Goal: Download file/media

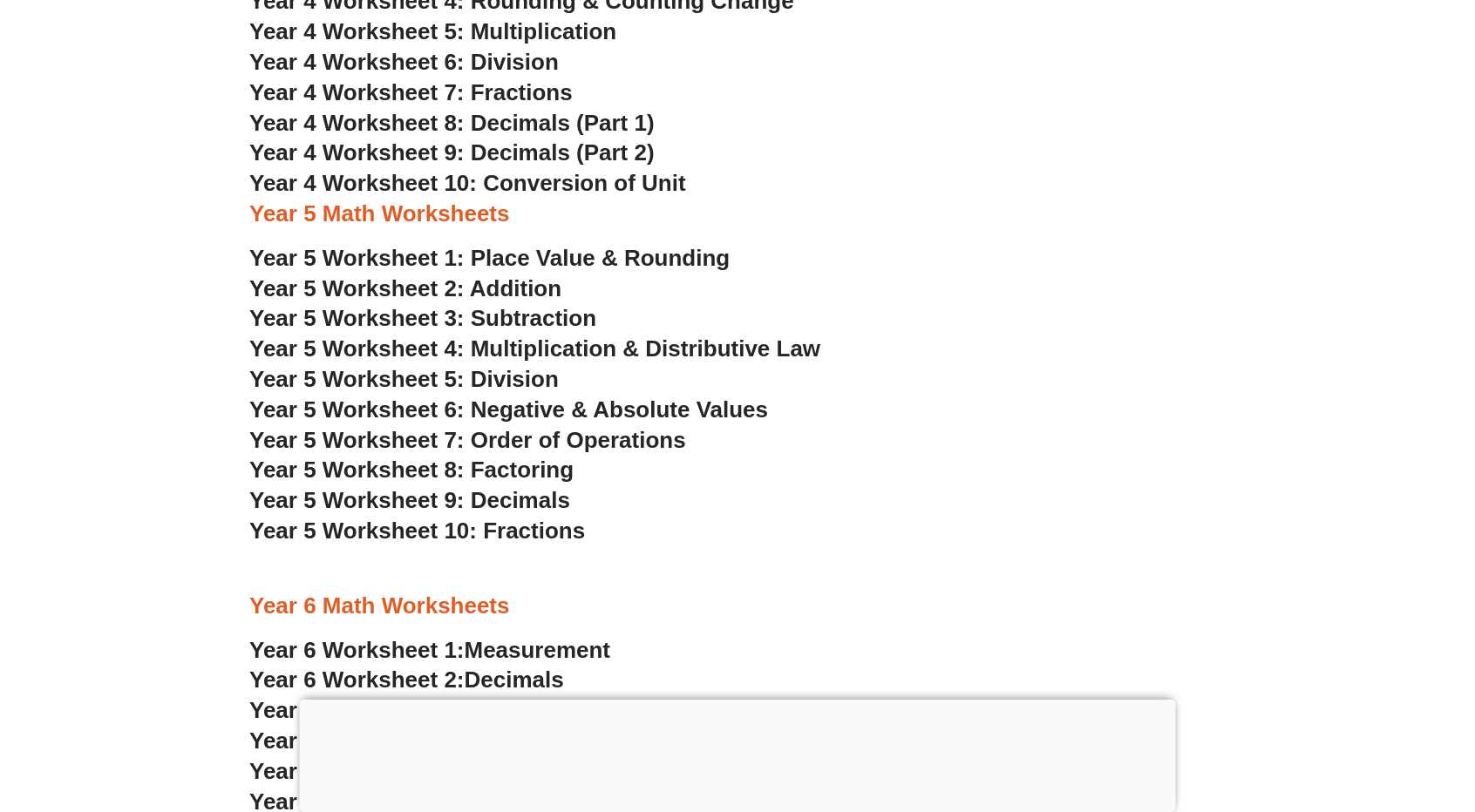
scroll to position [3382, 0]
click at [450, 526] on span "Year 5 Worksheet 10: Fractions" at bounding box center [416, 531] width 336 height 26
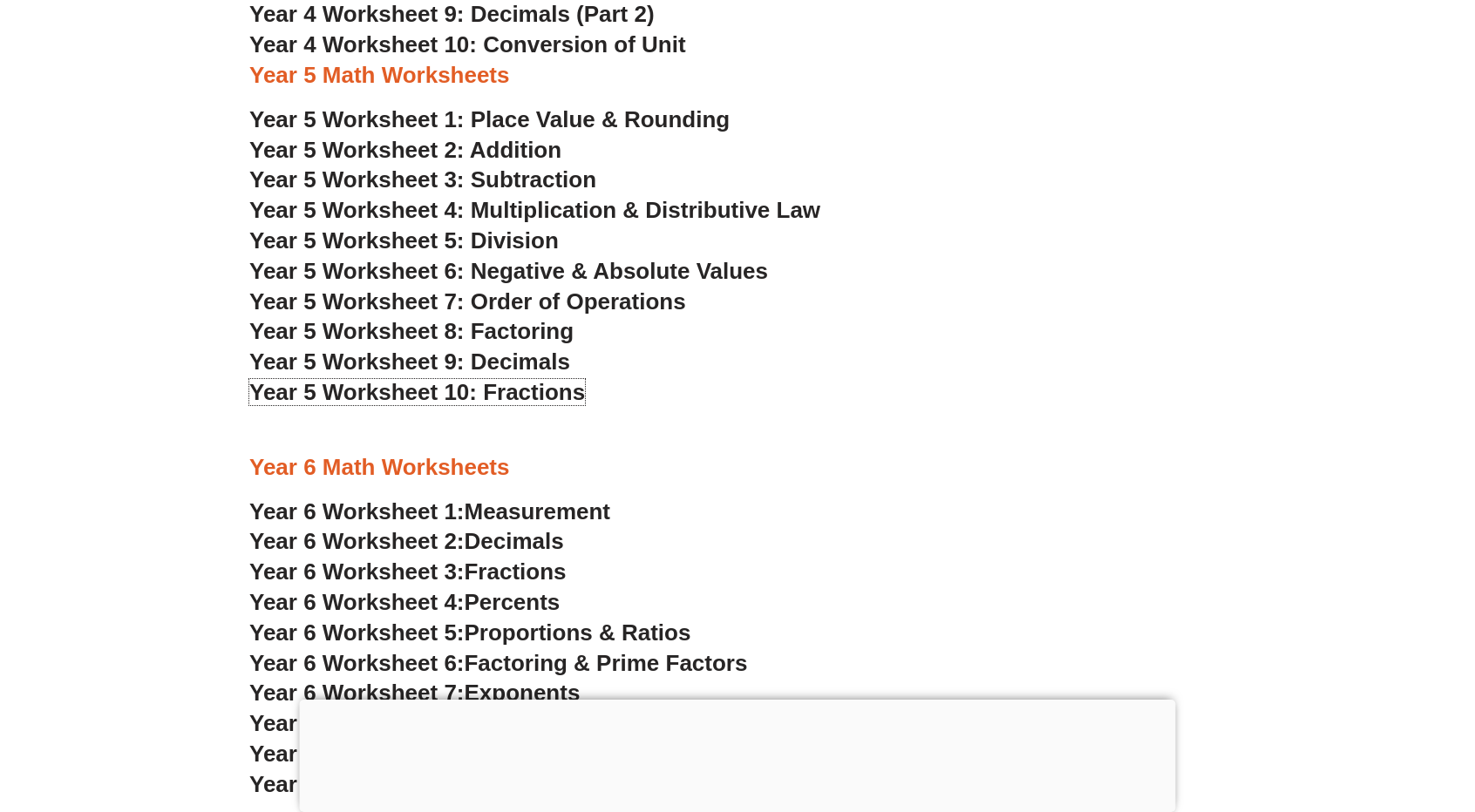
scroll to position [3523, 0]
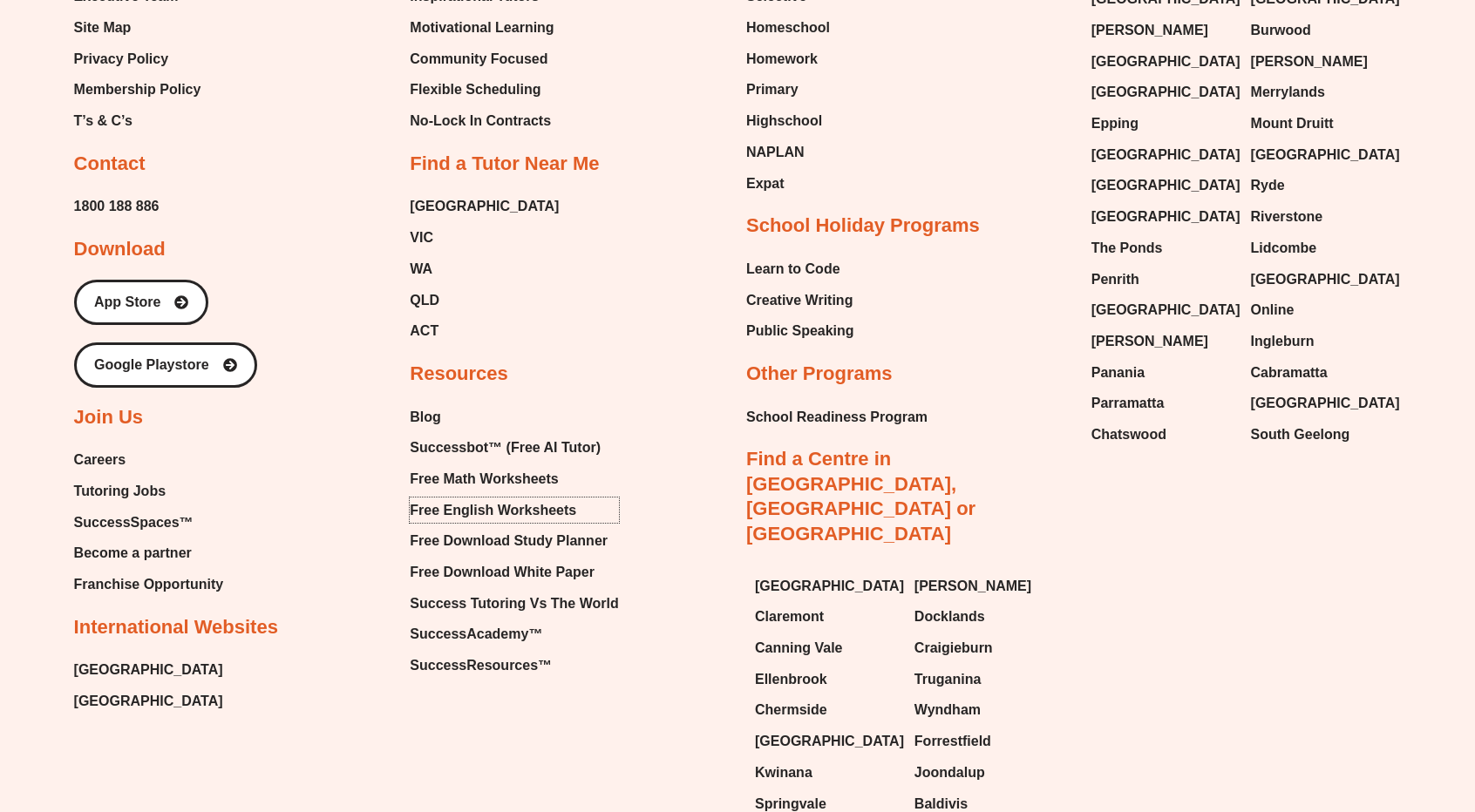
scroll to position [7503, 0]
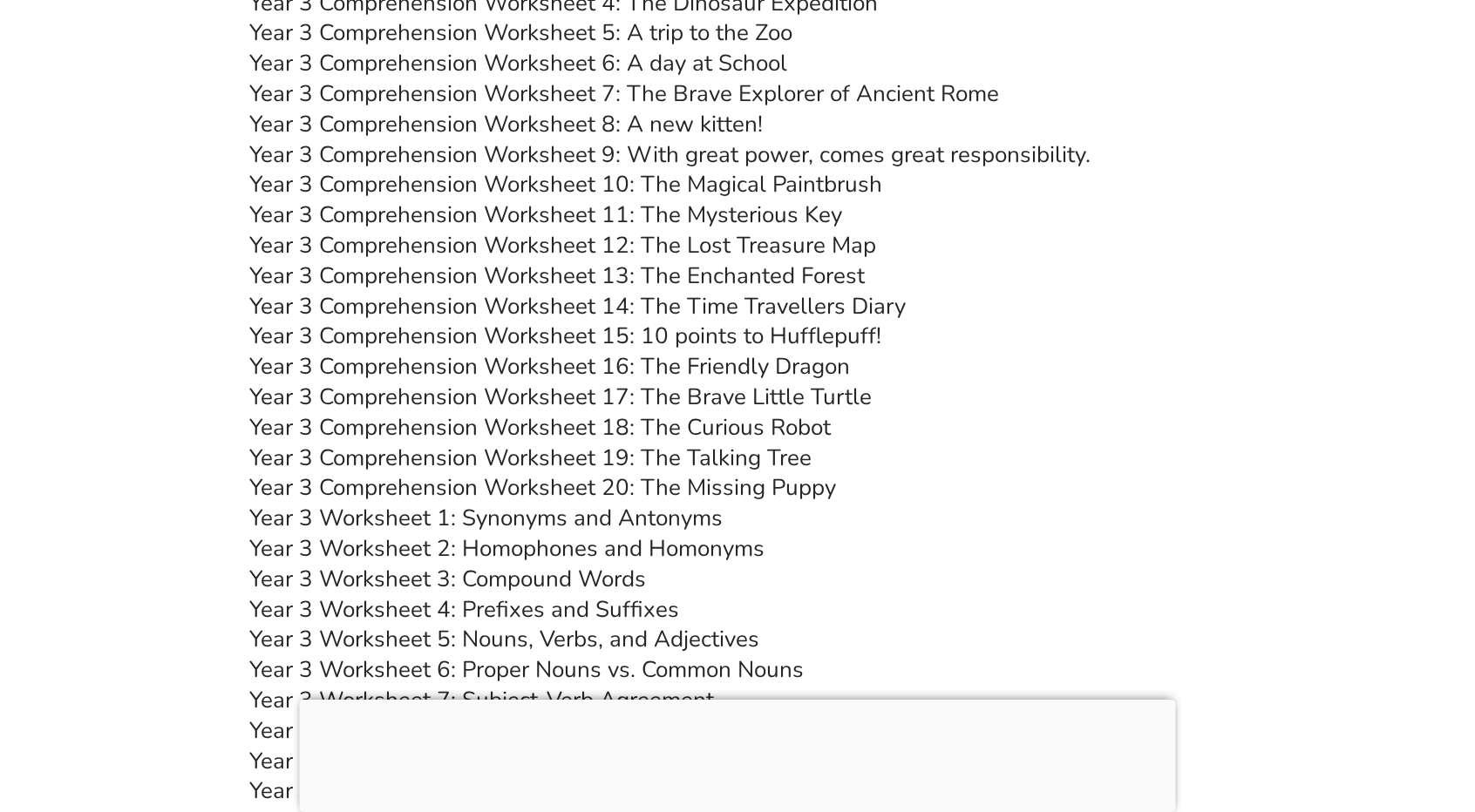
scroll to position [5873, 0]
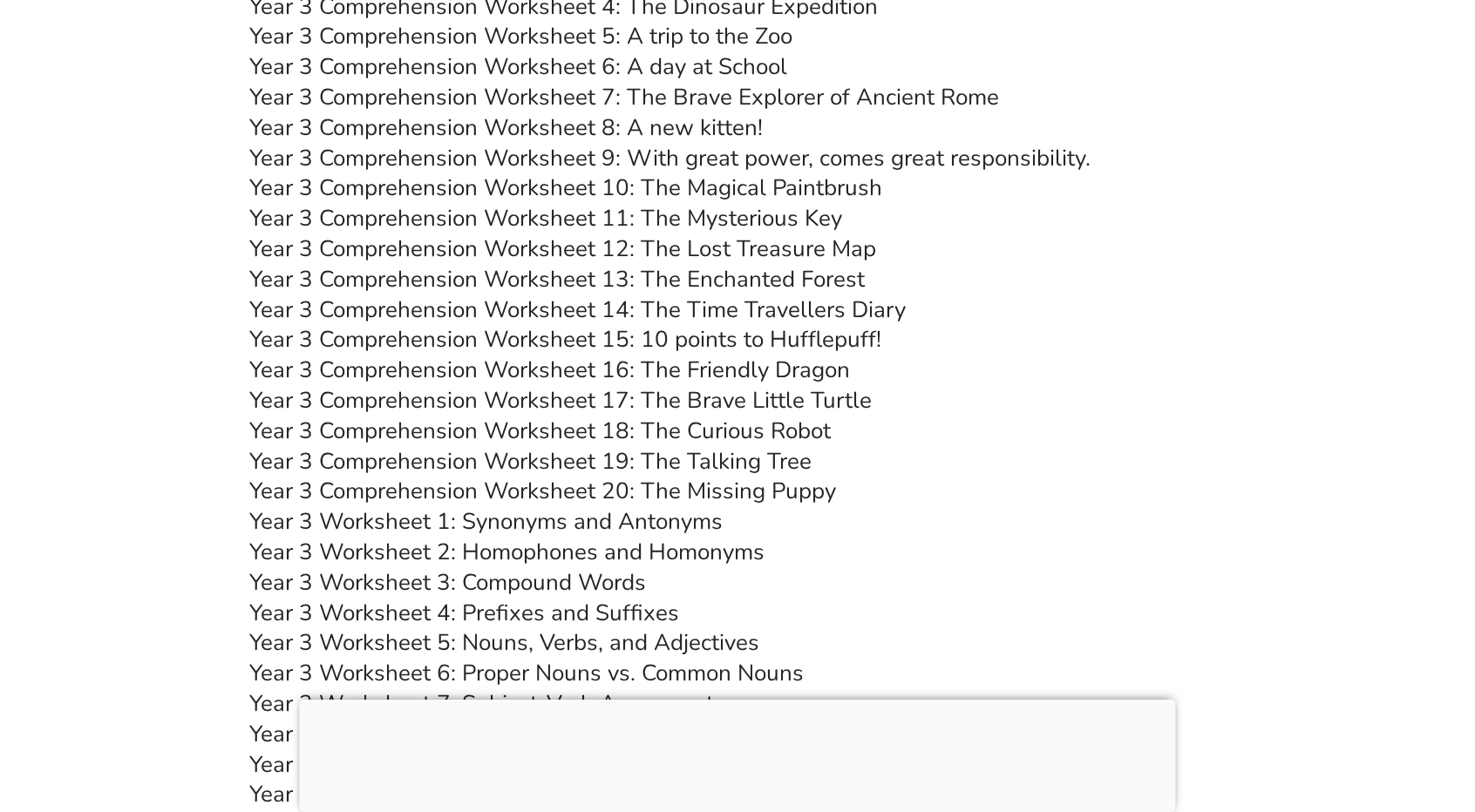
click at [543, 285] on link "Year 3 Comprehension Worksheet 13: The Enchanted Forest" at bounding box center [557, 279] width 616 height 30
